Goal: Transaction & Acquisition: Purchase product/service

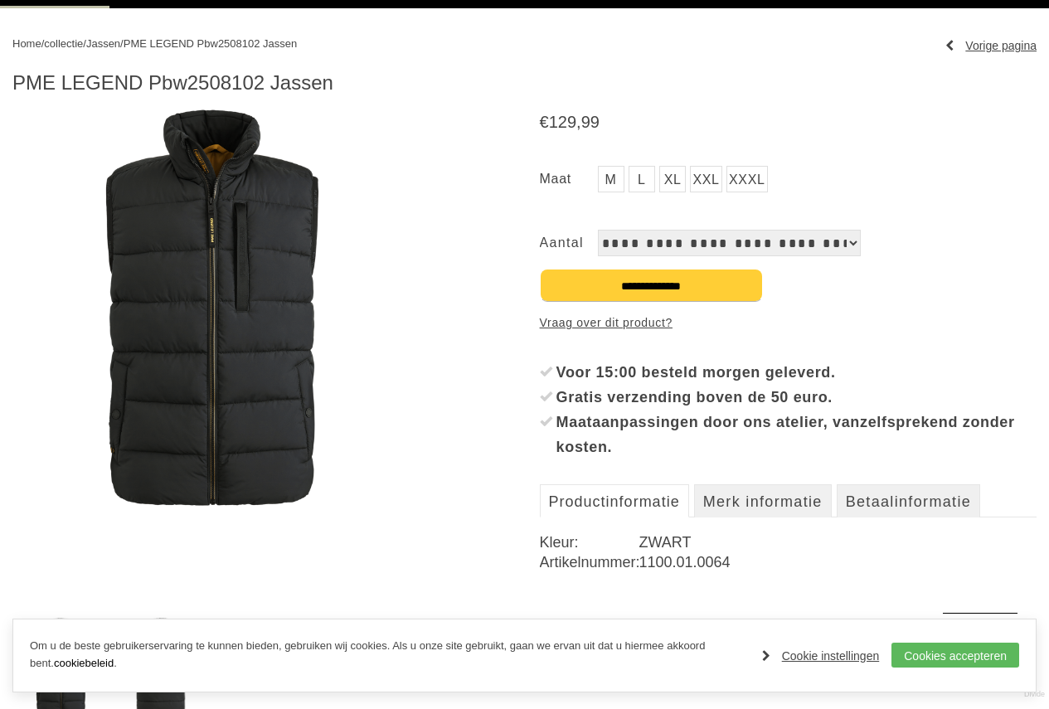
scroll to position [166, 0]
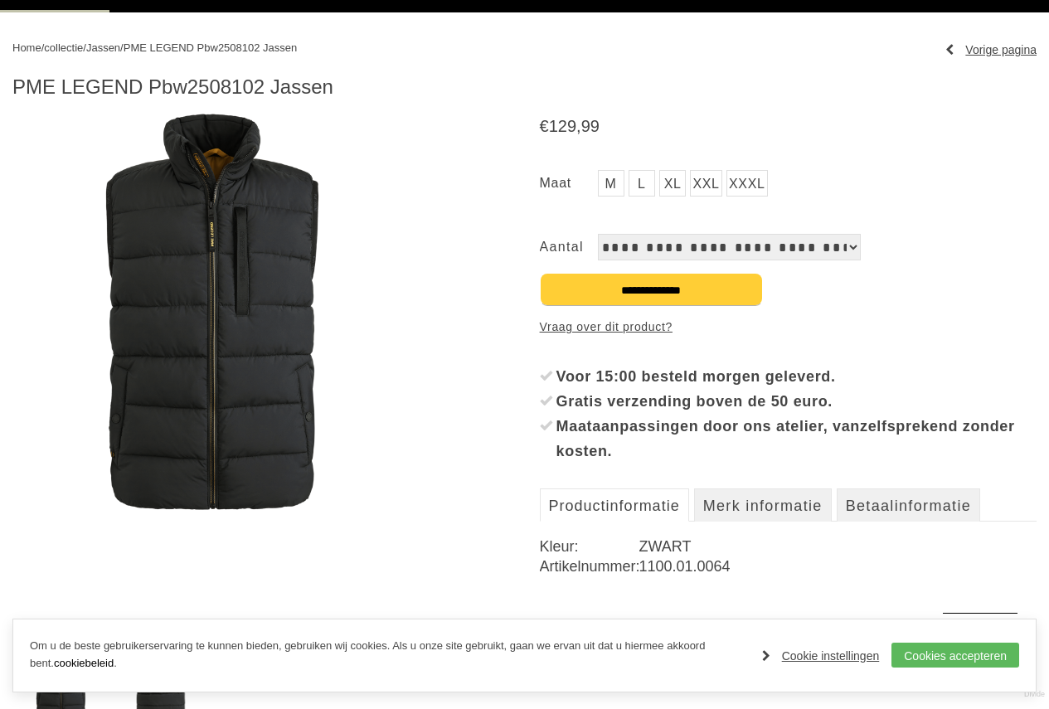
drag, startPoint x: 151, startPoint y: 86, endPoint x: 268, endPoint y: 93, distance: 117.1
click at [266, 93] on h1 "PME LEGEND Pbw2508102 Jassen" at bounding box center [524, 87] width 1024 height 25
click at [269, 93] on h1 "PME LEGEND Pbw2508102 Jassen" at bounding box center [524, 87] width 1024 height 25
click at [668, 189] on link "XL" at bounding box center [672, 183] width 27 height 27
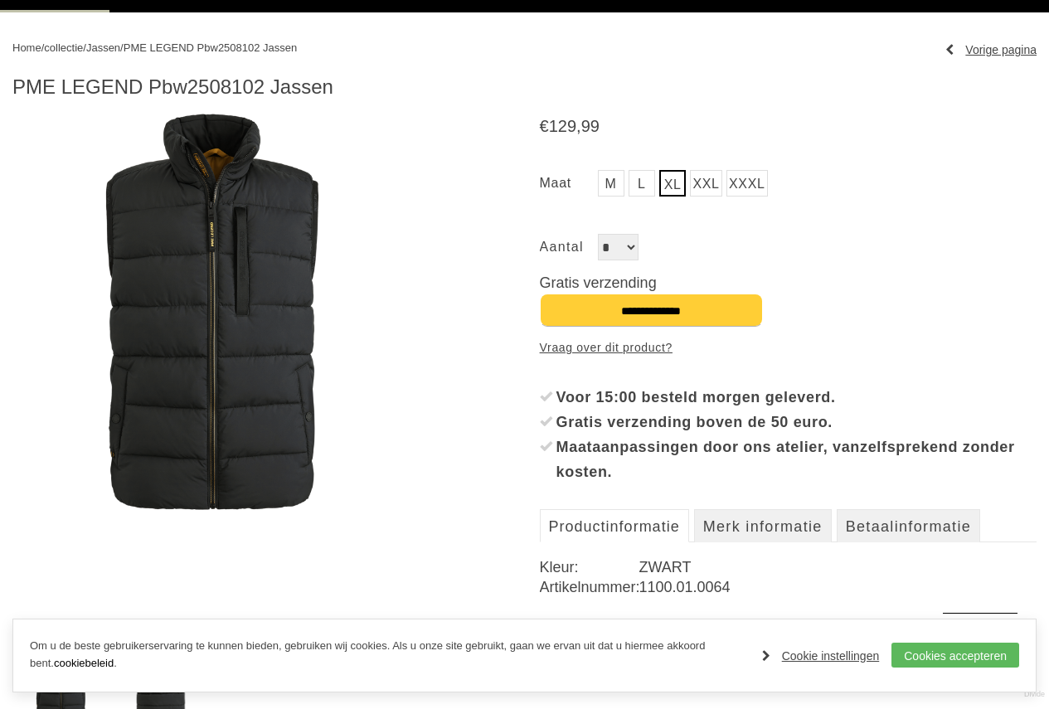
click at [647, 189] on link "L" at bounding box center [642, 183] width 27 height 27
click at [625, 188] on ul "M L XL XXL" at bounding box center [788, 185] width 497 height 31
click at [680, 183] on link "XL" at bounding box center [672, 183] width 27 height 27
click at [694, 183] on link "XXL" at bounding box center [706, 183] width 32 height 27
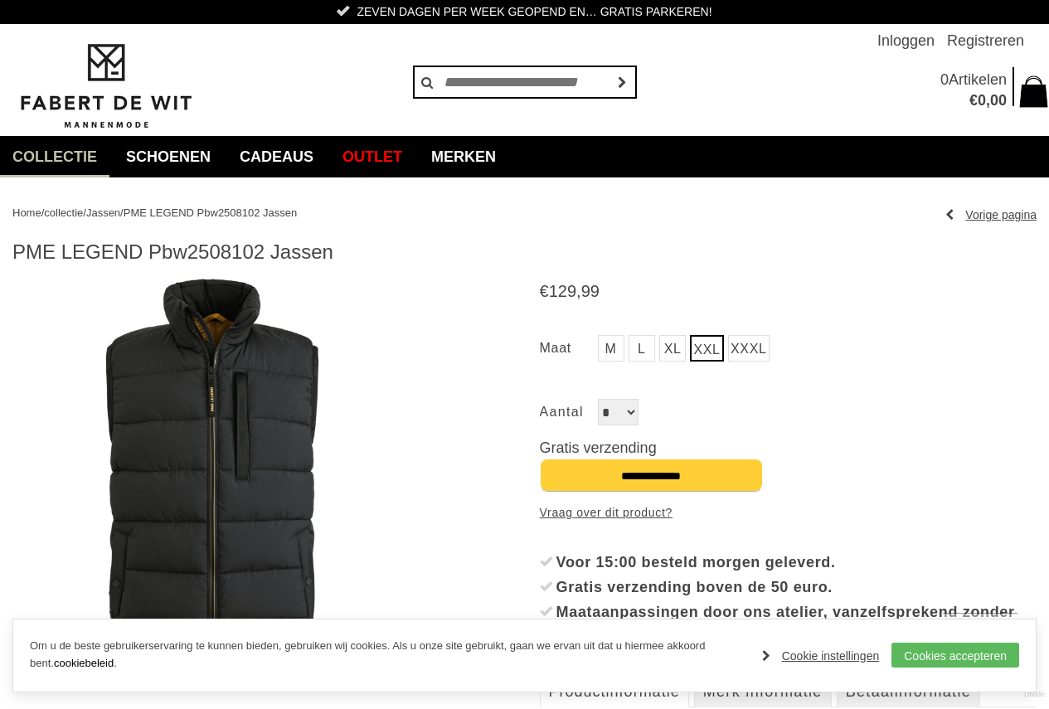
scroll to position [0, 0]
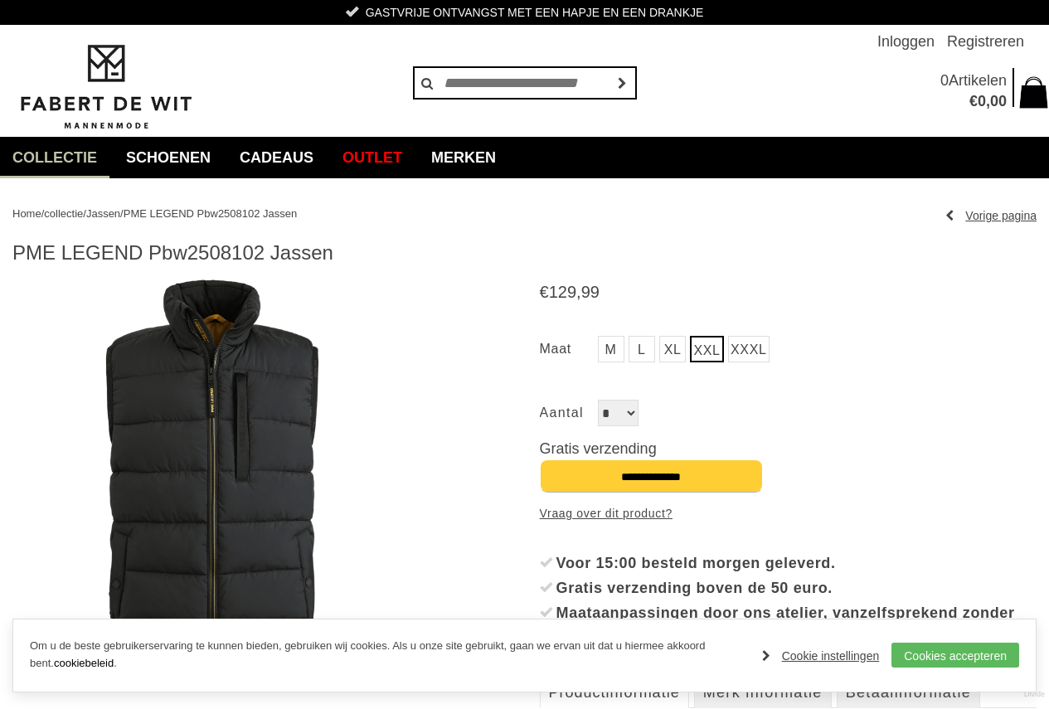
drag, startPoint x: 150, startPoint y: 260, endPoint x: 262, endPoint y: 266, distance: 112.1
click at [262, 266] on article "PME LEGEND Pbw2508102 Jassen €" at bounding box center [524, 579] width 1024 height 678
copy h1 "Pbw2508102"
